Goal: Navigation & Orientation: Understand site structure

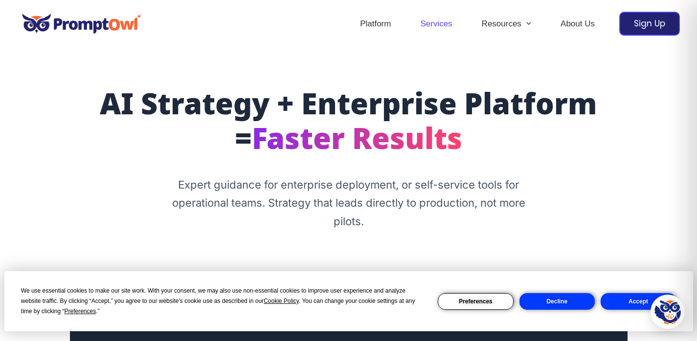
click at [406, 26] on link "Services" at bounding box center [435, 24] width 61 height 34
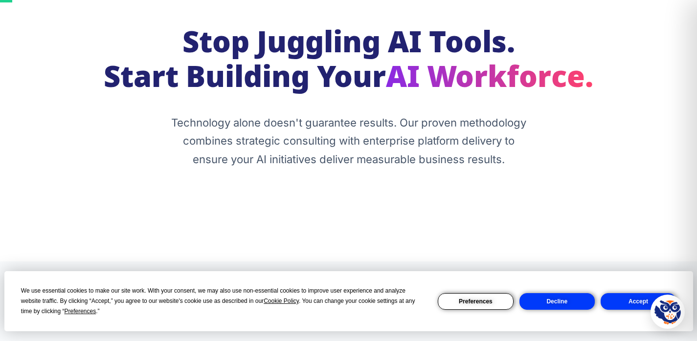
scroll to position [147, 0]
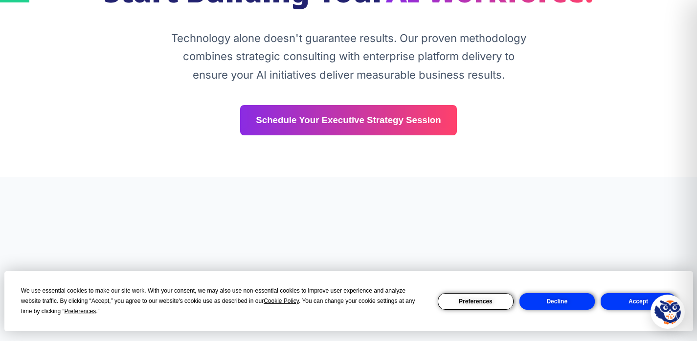
click at [569, 306] on button "Decline" at bounding box center [556, 301] width 75 height 17
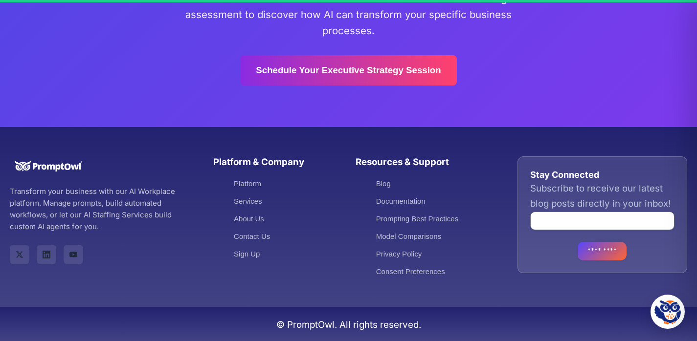
scroll to position [3511, 0]
click at [252, 215] on link "About Us" at bounding box center [252, 219] width 36 height 8
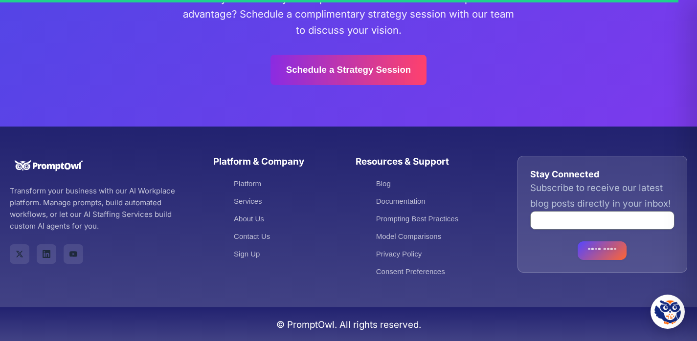
scroll to position [3706, 0]
click at [248, 215] on link "About Us" at bounding box center [252, 219] width 36 height 8
click at [381, 180] on link "Blog" at bounding box center [386, 184] width 21 height 8
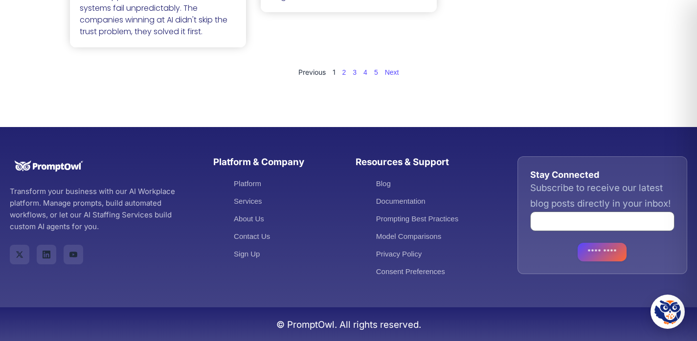
scroll to position [803, 0]
click at [258, 232] on link "Contact Us" at bounding box center [255, 236] width 42 height 8
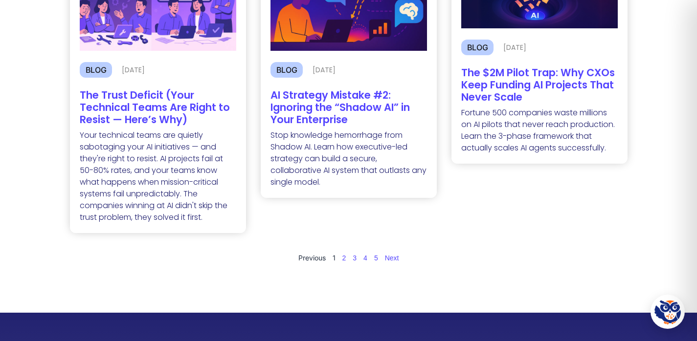
scroll to position [249, 0]
